Goal: Task Accomplishment & Management: Complete application form

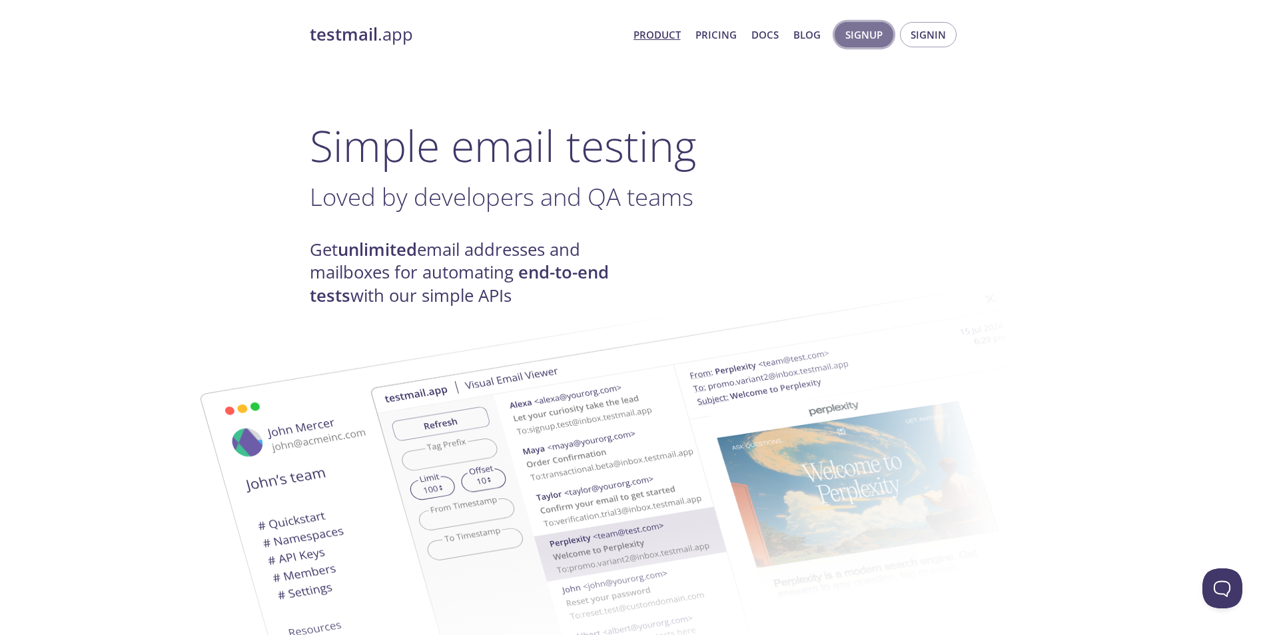
click at [868, 41] on span "Signup" at bounding box center [864, 34] width 37 height 17
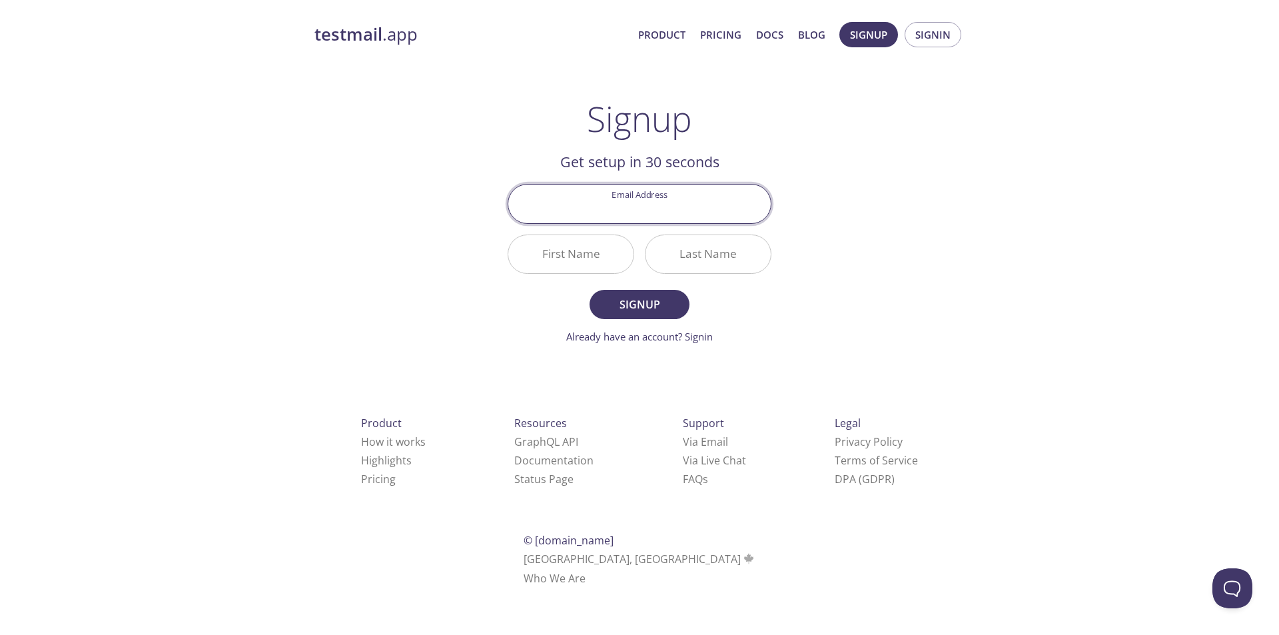
click at [666, 204] on input "Email Address" at bounding box center [639, 204] width 263 height 38
type input "[EMAIL_ADDRESS][DOMAIN_NAME]"
click at [565, 264] on input "First Name" at bounding box center [570, 254] width 125 height 38
click at [569, 263] on input "First Name" at bounding box center [570, 254] width 125 height 38
type input "Mazbaul"
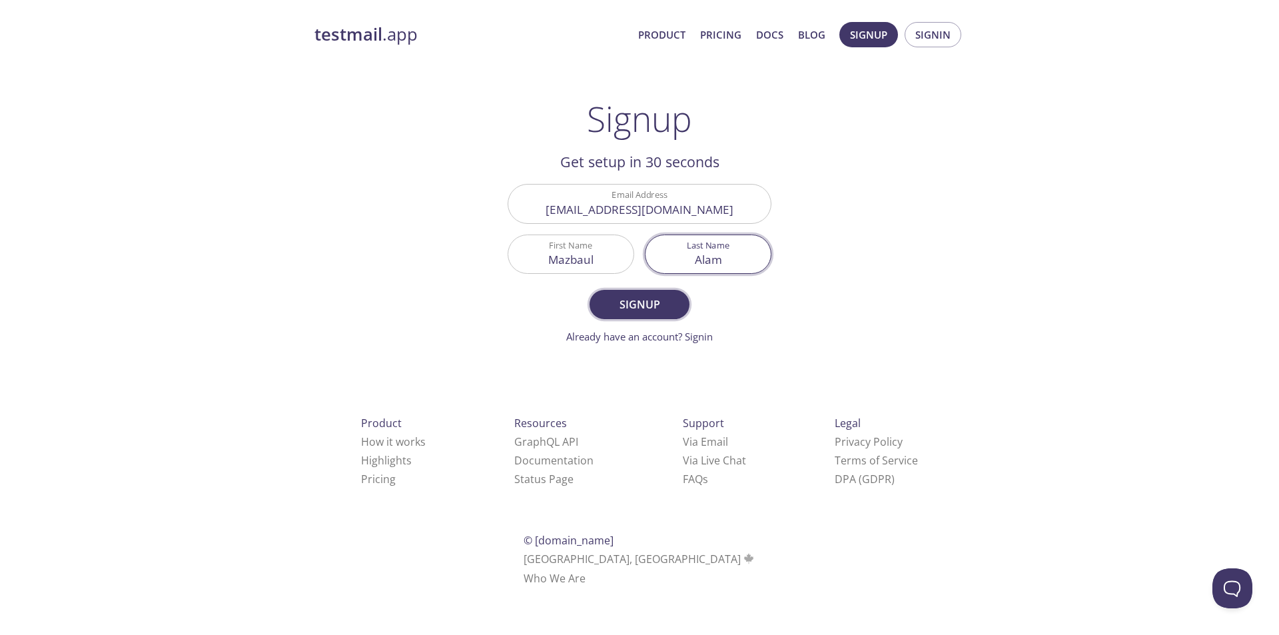
type input "Alam"
click at [642, 306] on span "Signup" at bounding box center [639, 304] width 71 height 19
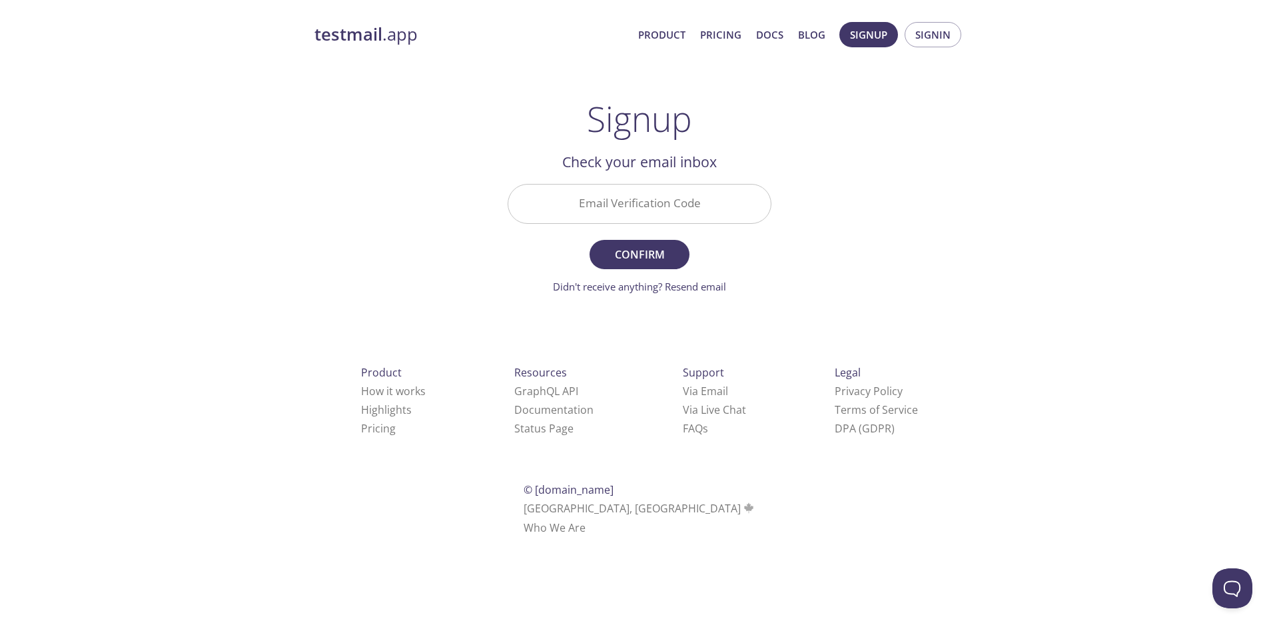
click at [590, 207] on input "Email Verification Code" at bounding box center [639, 204] width 263 height 38
paste input "9RUPK76"
type input "9RUPK76"
click at [634, 250] on span "Confirm" at bounding box center [639, 254] width 71 height 19
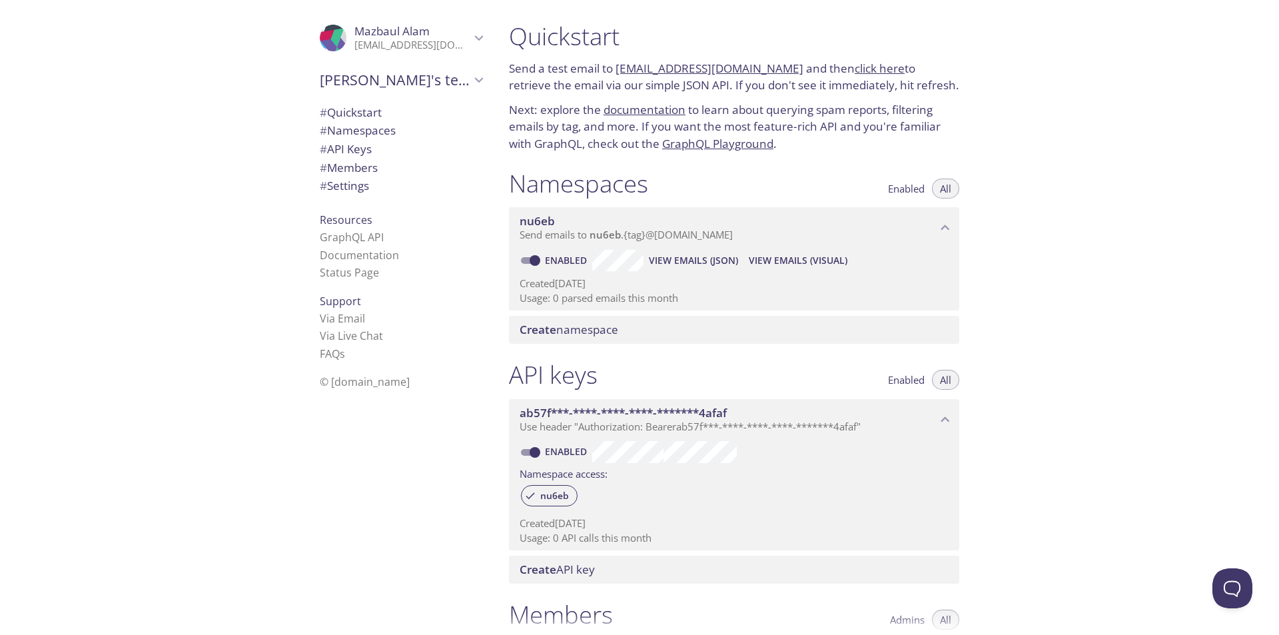
click at [185, 245] on div ".cls-1 { fill: #6d5ca8; } .cls-2 { fill: #3fc191; } .cls-3 { fill: #3b4752; } .…" at bounding box center [249, 317] width 498 height 635
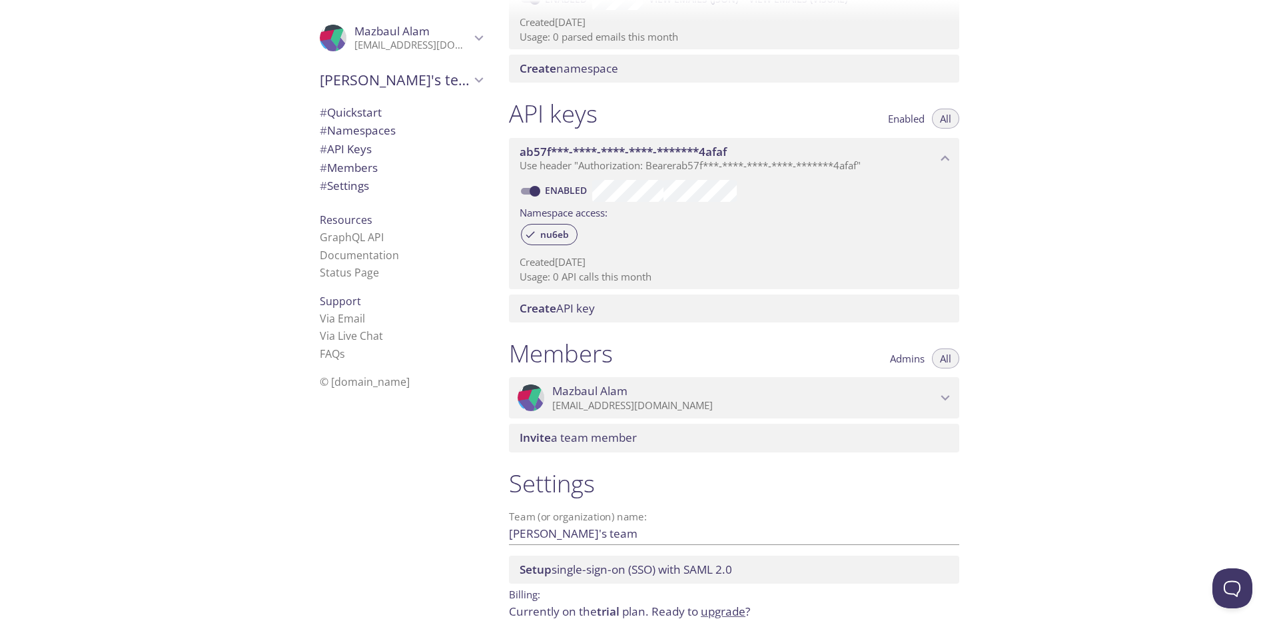
scroll to position [313, 0]
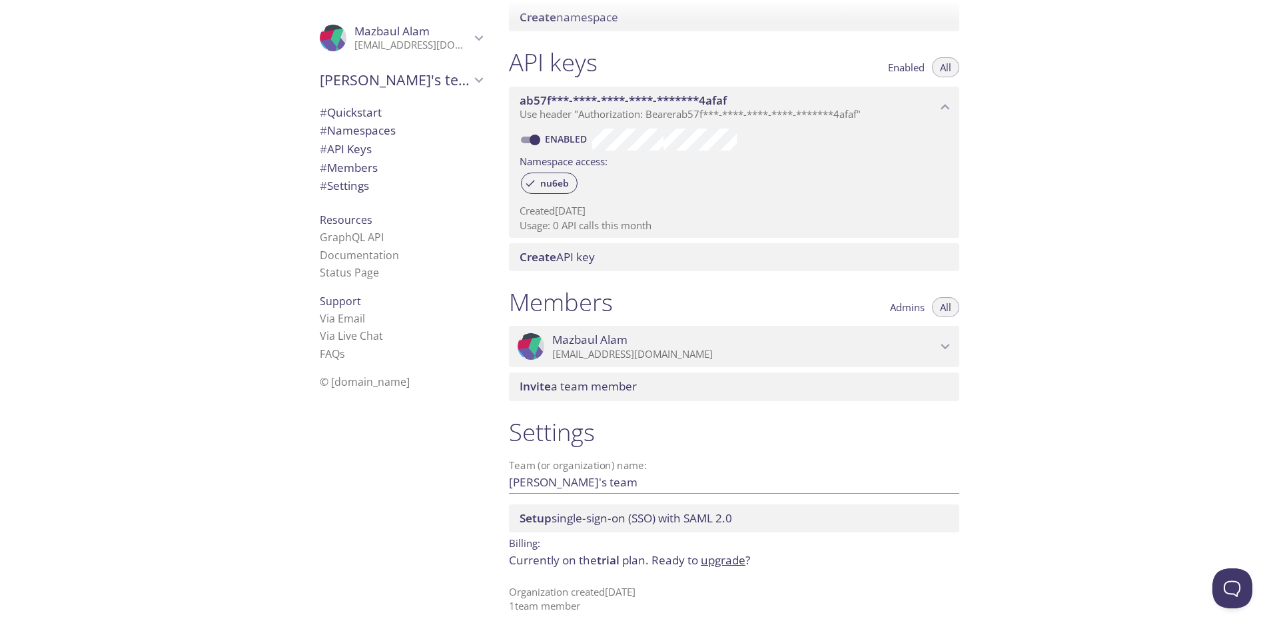
click at [348, 183] on span "# Settings" at bounding box center [344, 185] width 49 height 15
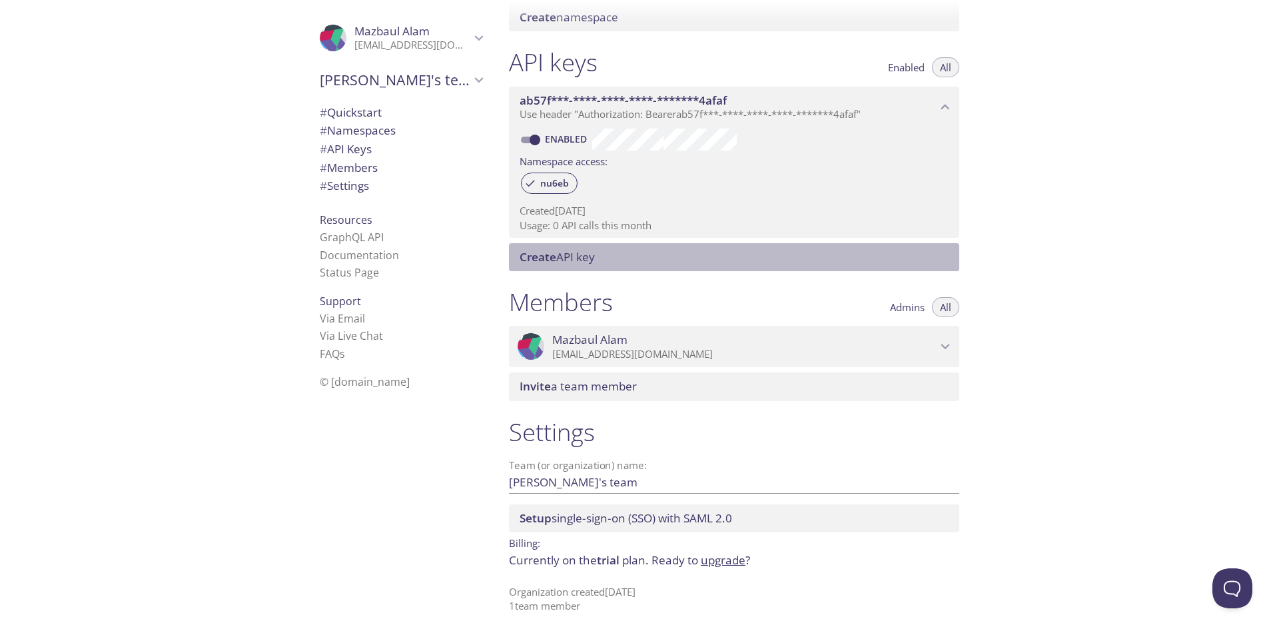
click at [570, 252] on span "Create API key" at bounding box center [557, 256] width 75 height 15
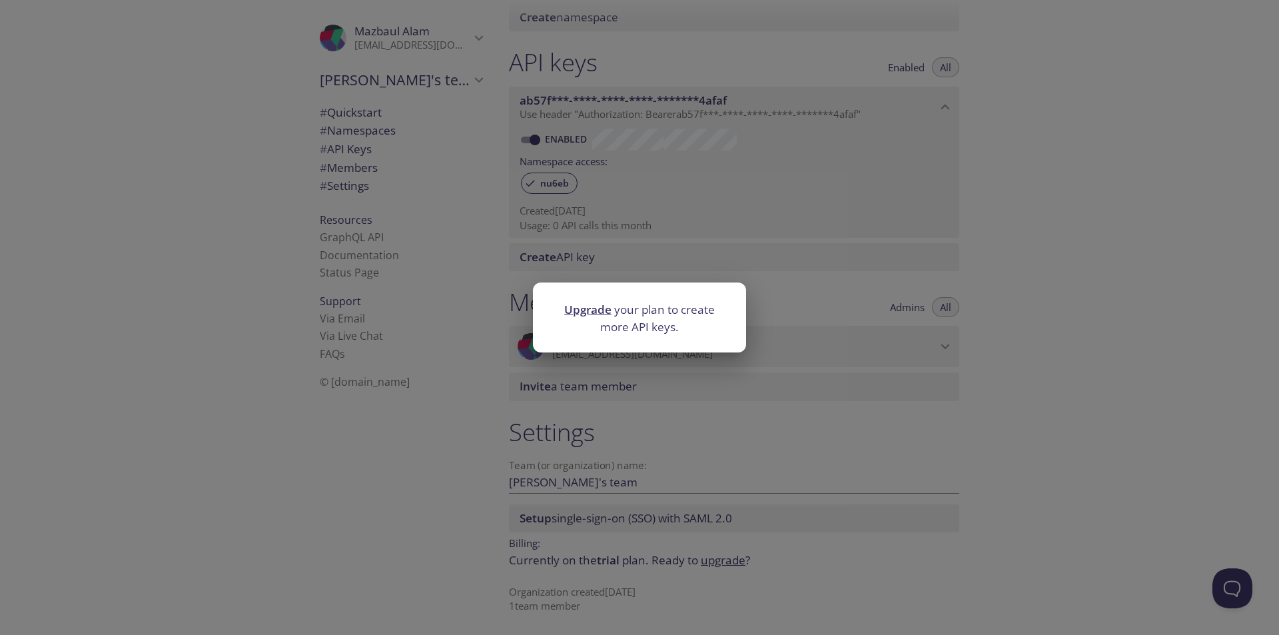
click at [476, 281] on div "Upgrade your plan to create more API keys." at bounding box center [639, 317] width 1279 height 635
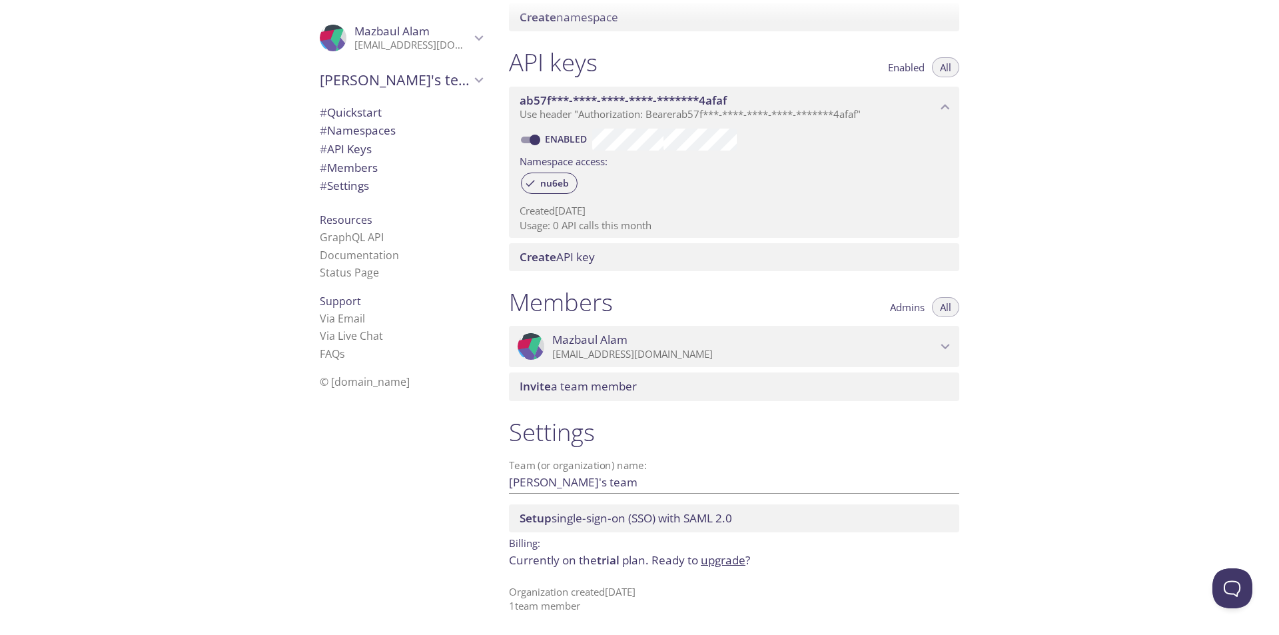
click at [947, 105] on icon "ab57f***-****-****-****-*******4afaf API key" at bounding box center [945, 107] width 17 height 17
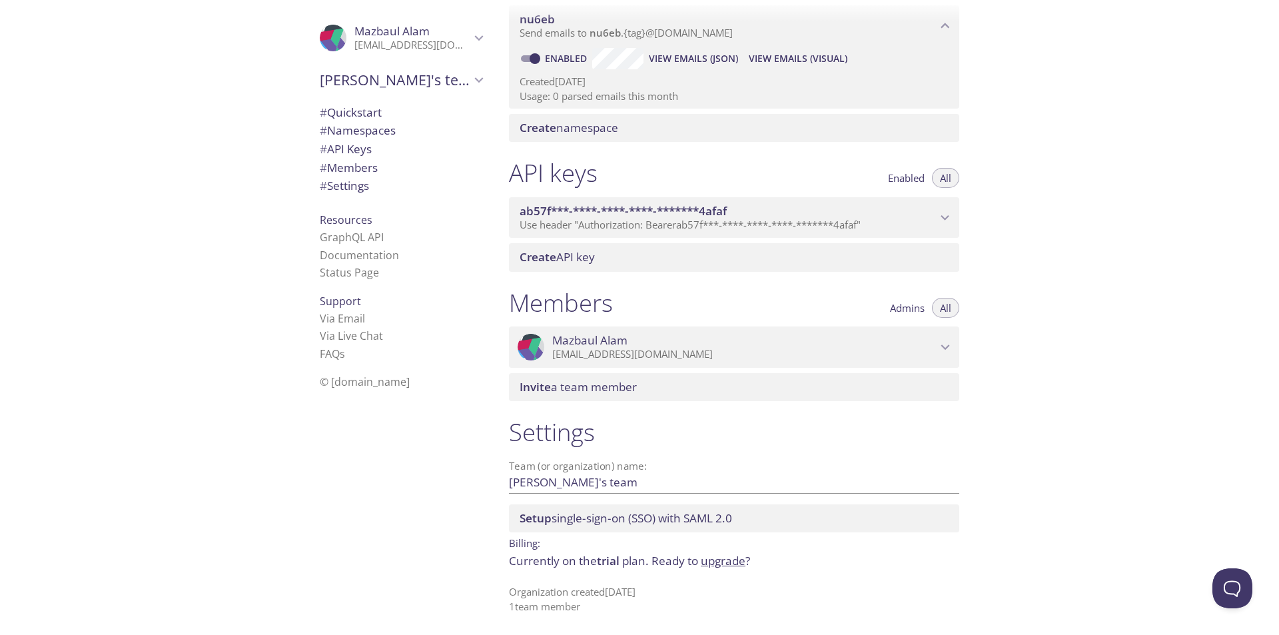
scroll to position [202, 0]
click at [946, 218] on icon "ab57f***-****-****-****-*******4afaf API key" at bounding box center [946, 217] width 9 height 5
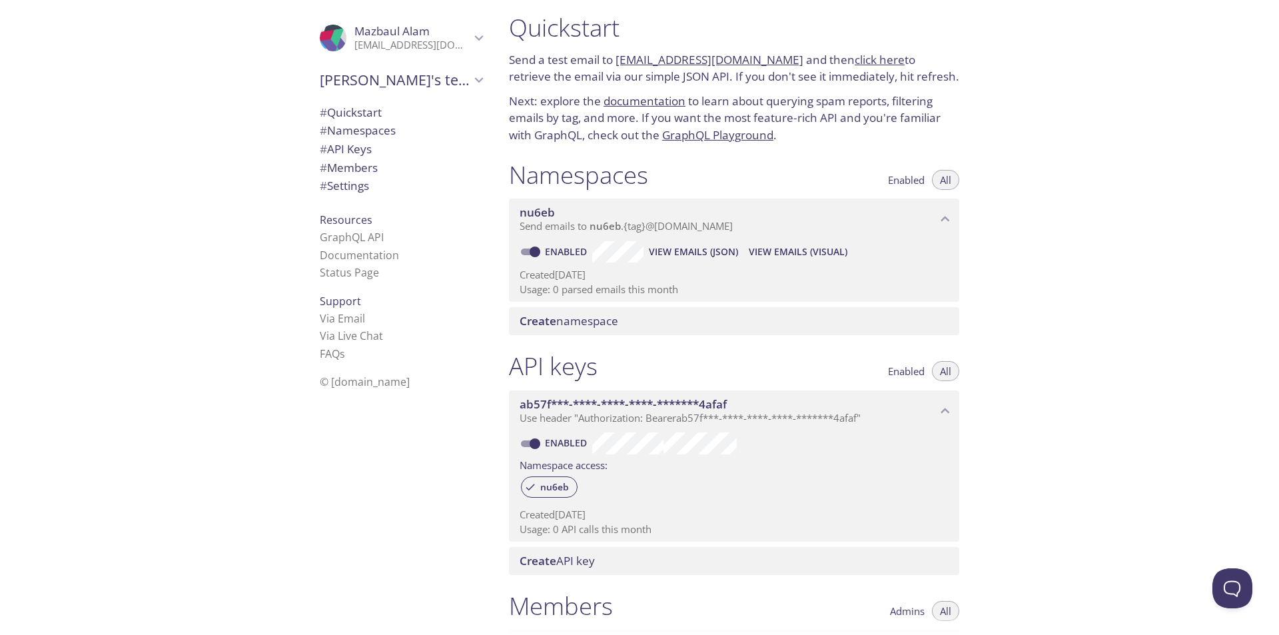
scroll to position [0, 0]
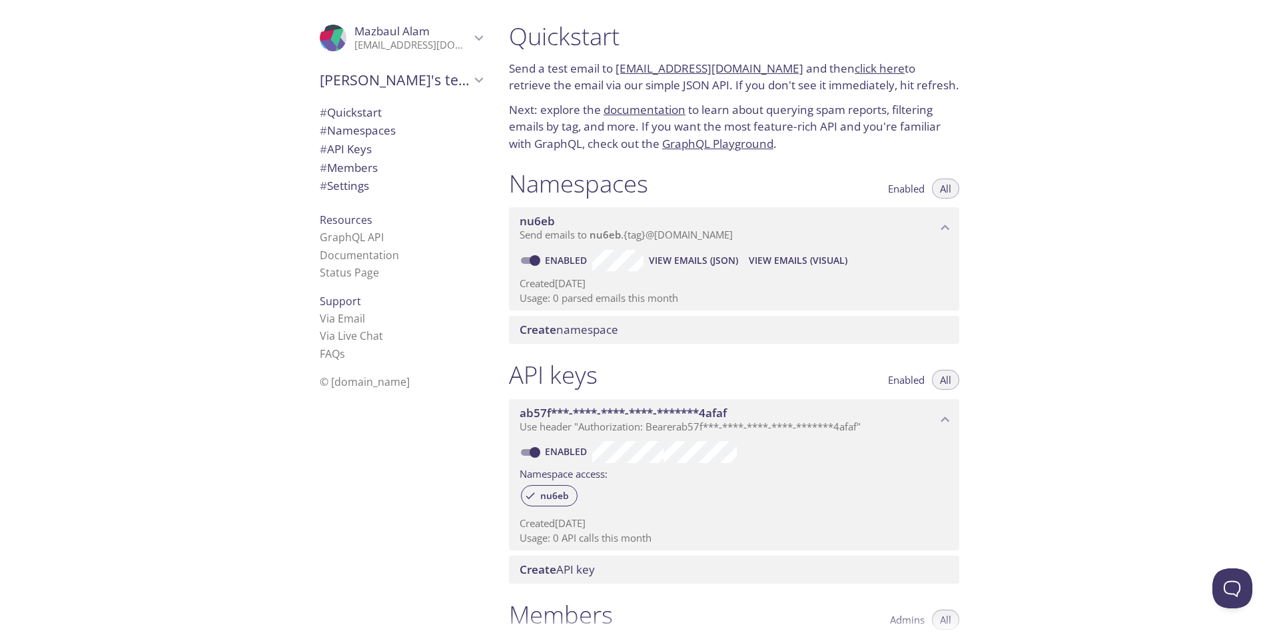
click at [356, 184] on span "# Settings" at bounding box center [344, 185] width 49 height 15
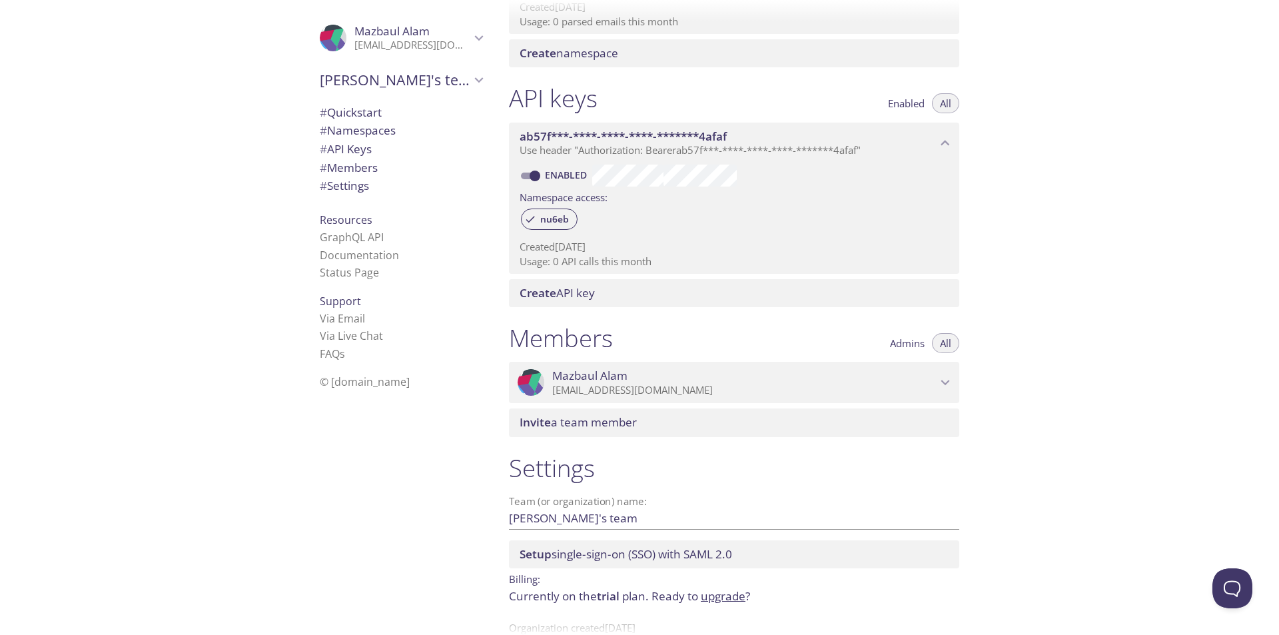
scroll to position [313, 0]
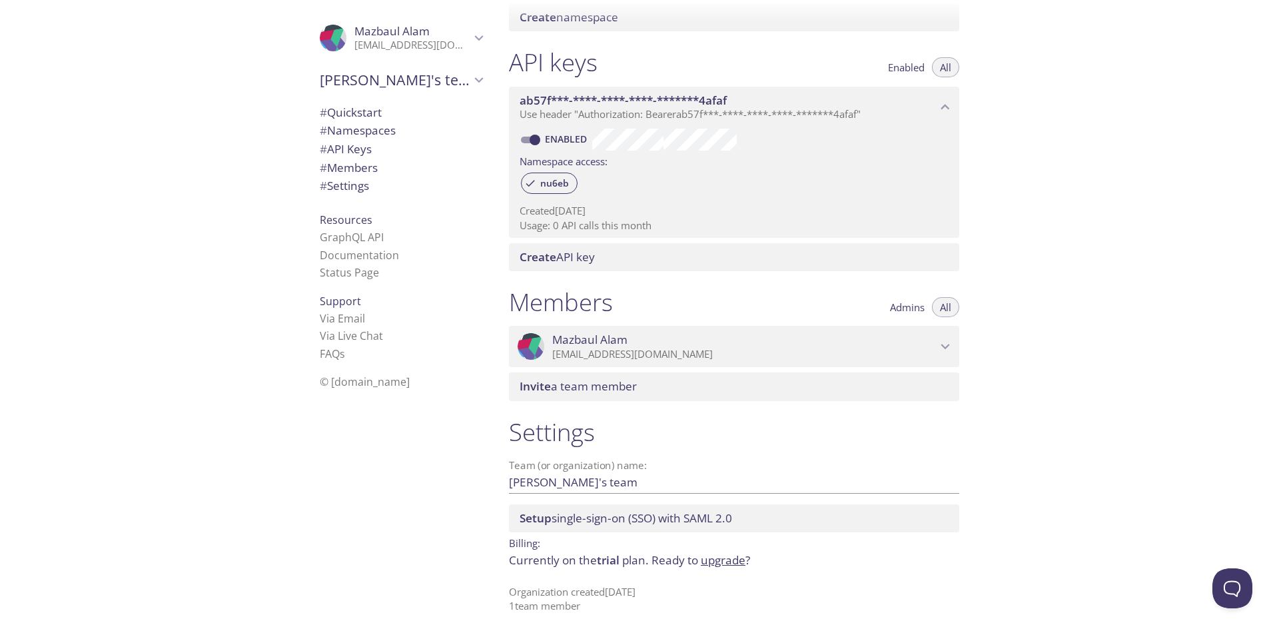
click at [349, 167] on span "# Members" at bounding box center [349, 167] width 58 height 15
click at [888, 311] on button "Admins" at bounding box center [907, 307] width 51 height 20
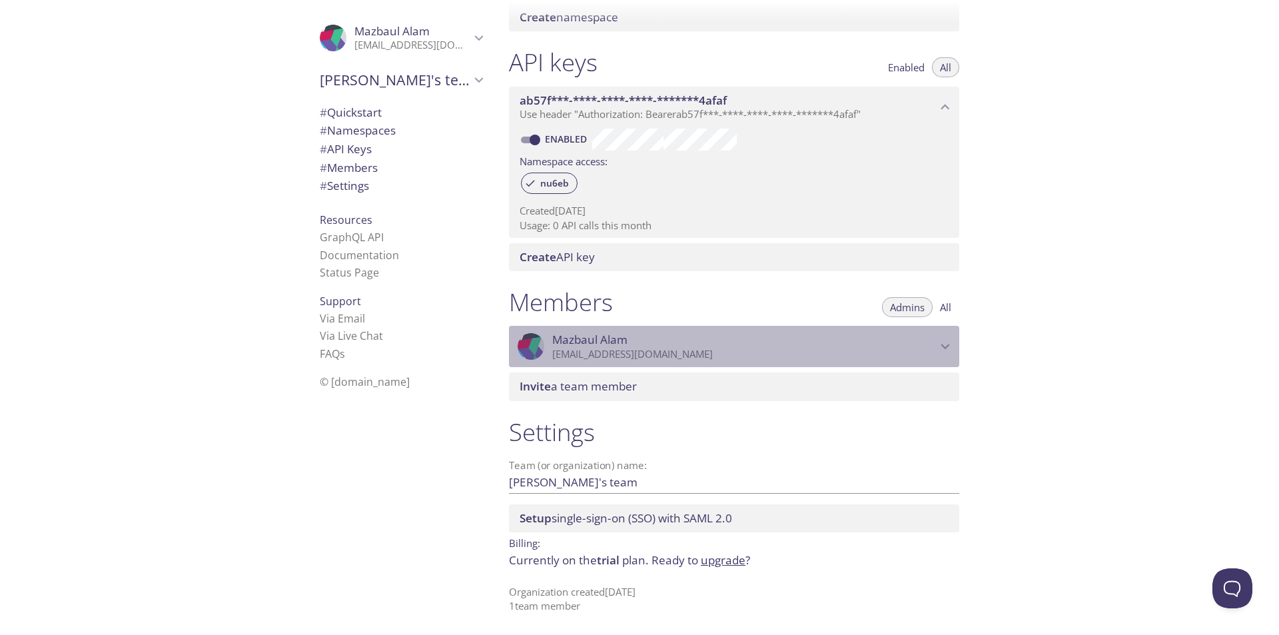
click at [942, 339] on icon "Mazbaul Alam" at bounding box center [945, 346] width 17 height 17
